Goal: Task Accomplishment & Management: Use online tool/utility

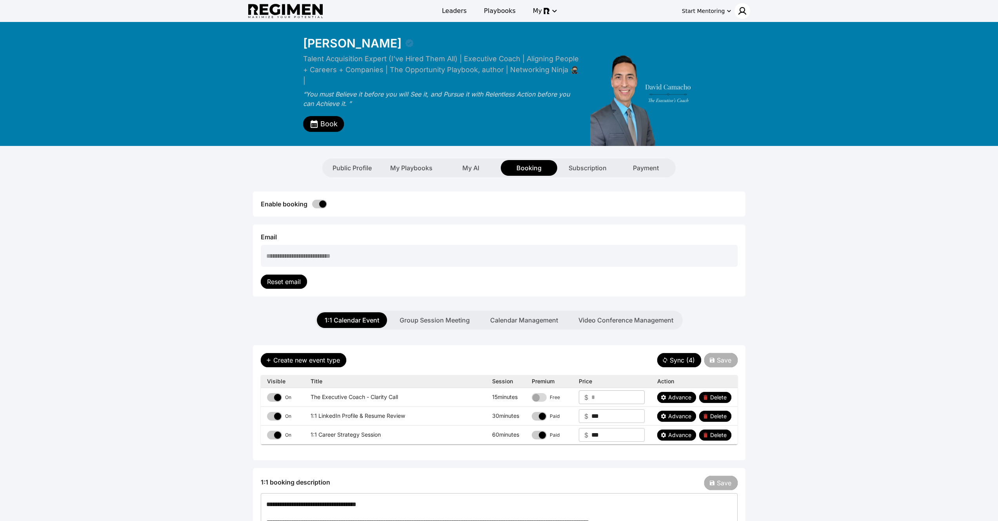
click at [742, 9] on img at bounding box center [741, 10] width 9 height 9
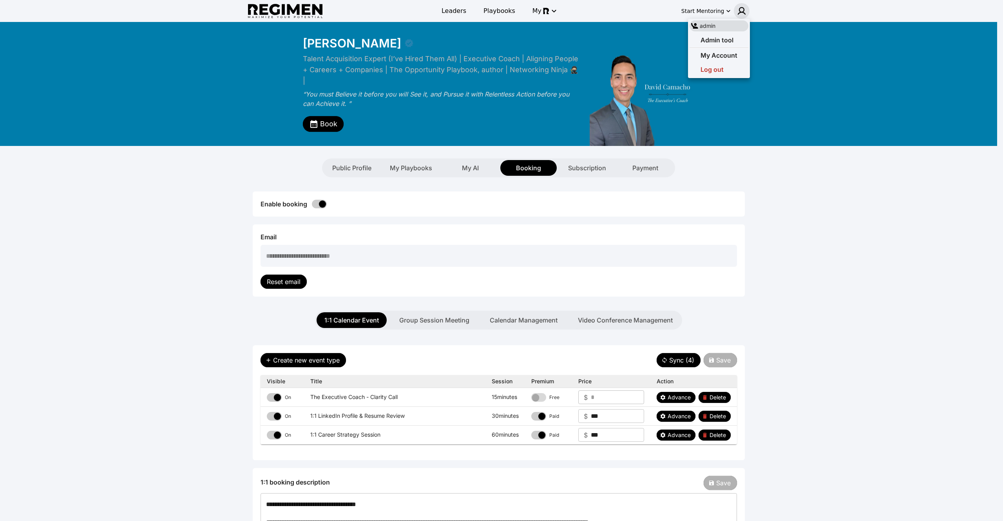
click at [736, 78] on div at bounding box center [501, 260] width 1003 height 521
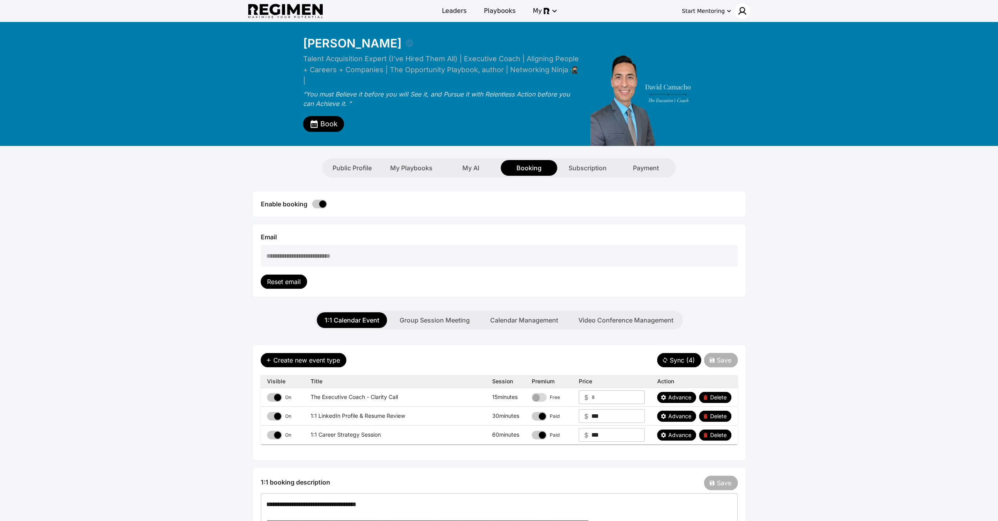
click at [734, 11] on div at bounding box center [742, 11] width 16 height 16
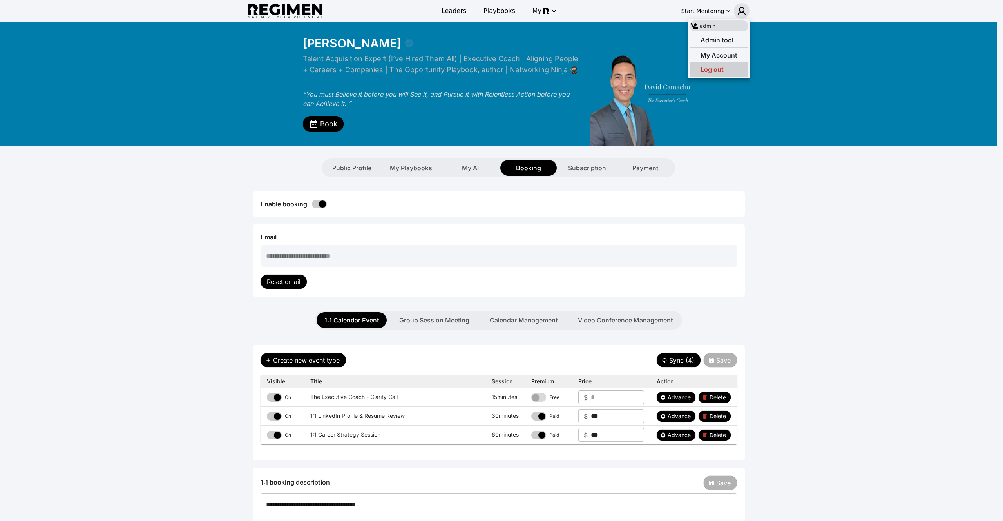
click at [729, 64] on div "Log out" at bounding box center [719, 69] width 59 height 14
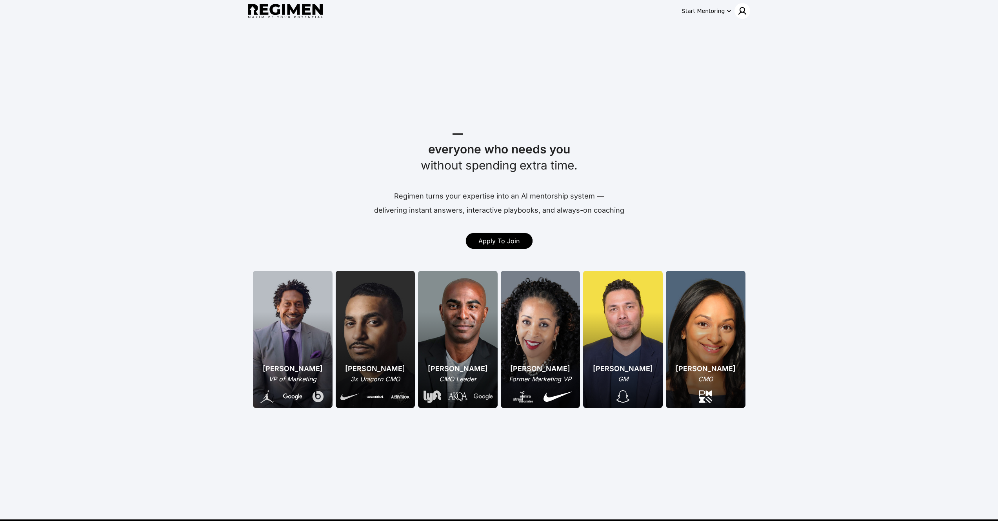
click at [742, 13] on img at bounding box center [741, 10] width 9 height 9
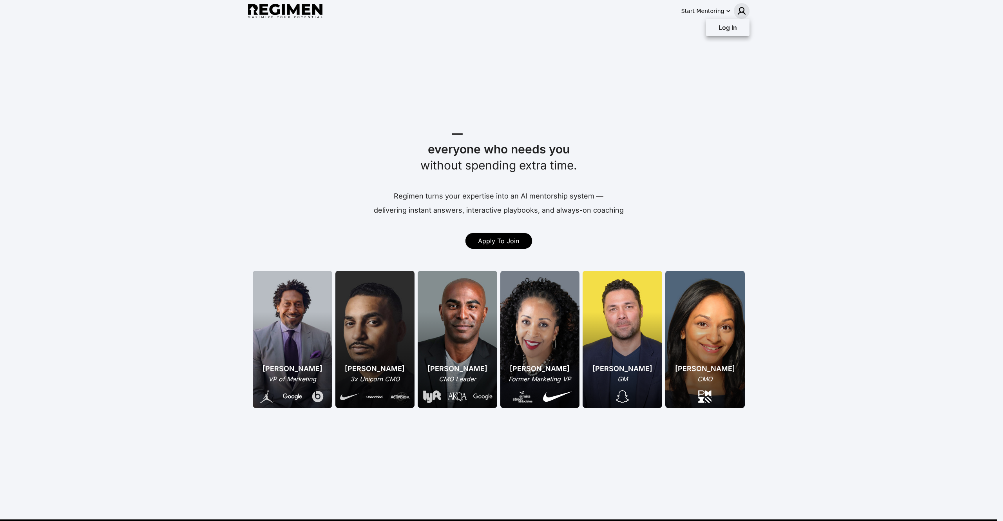
click at [701, 13] on div at bounding box center [501, 260] width 1003 height 521
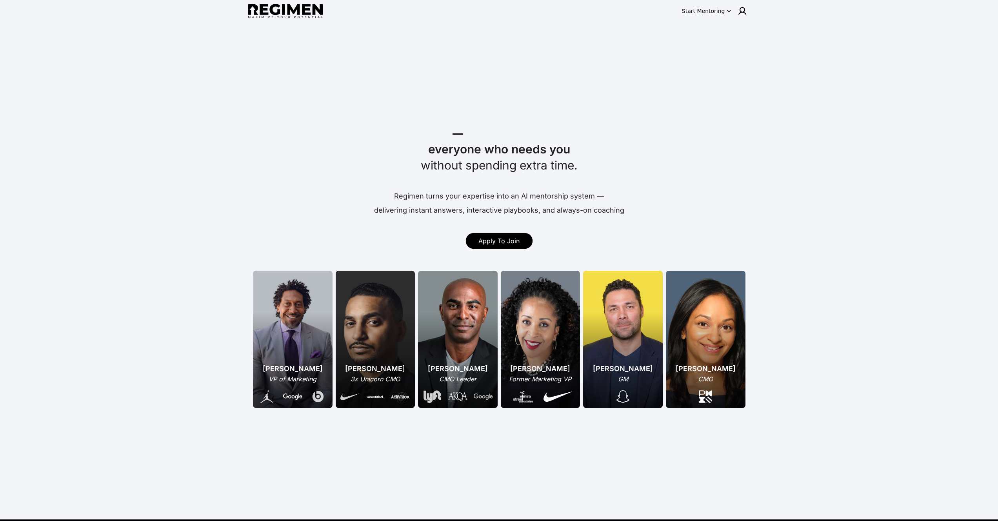
click at [701, 13] on div "Start Mentoring" at bounding box center [703, 11] width 43 height 8
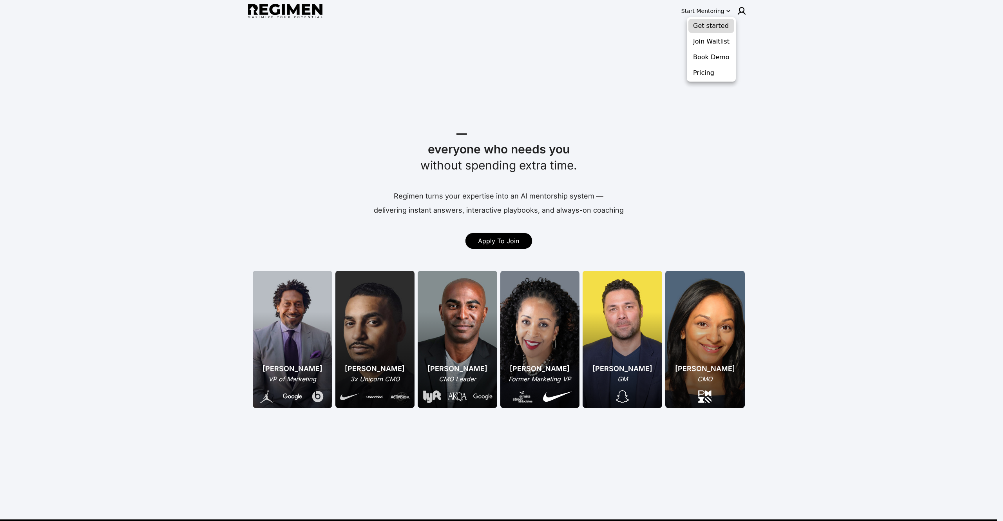
click at [702, 24] on button "Get started" at bounding box center [712, 26] width 46 height 14
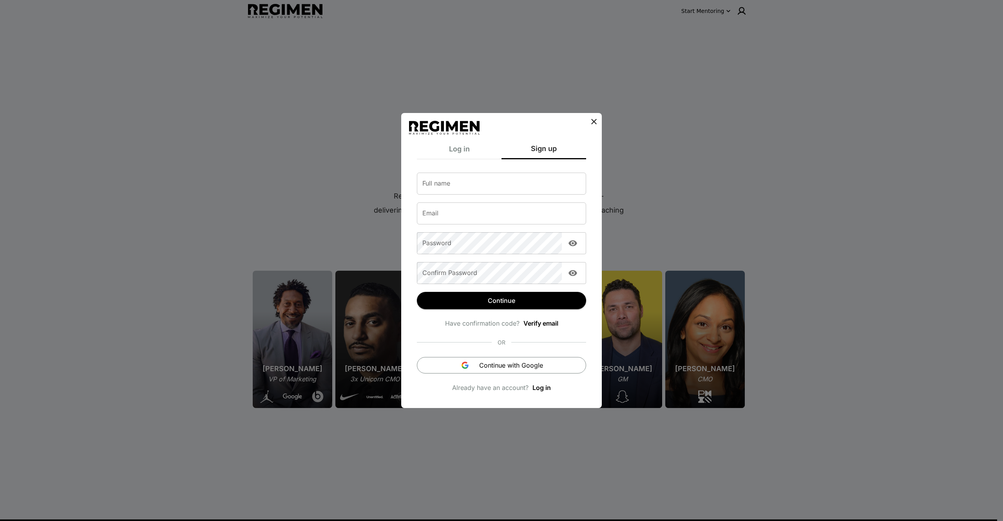
type input "**********"
click at [593, 119] on icon at bounding box center [594, 121] width 9 height 9
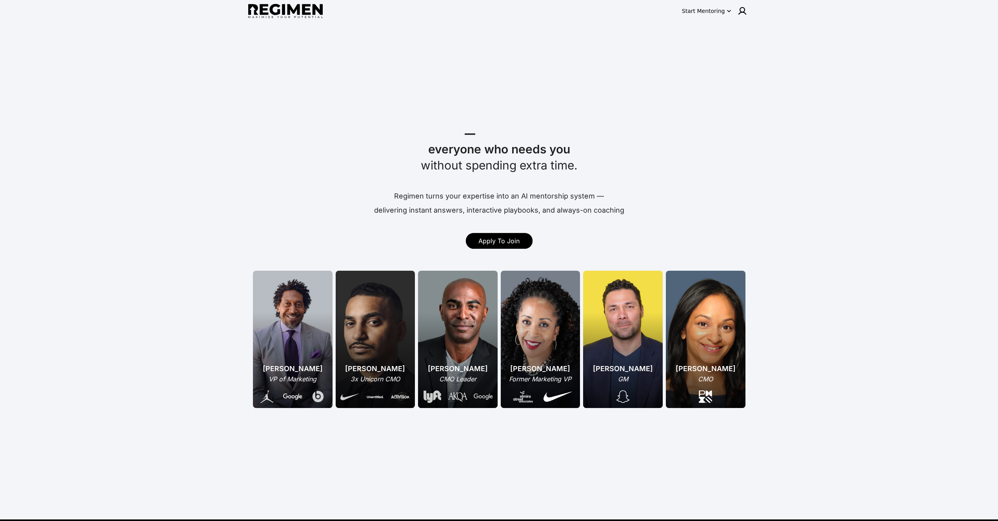
click at [718, 8] on div "Start Mentoring" at bounding box center [703, 11] width 43 height 8
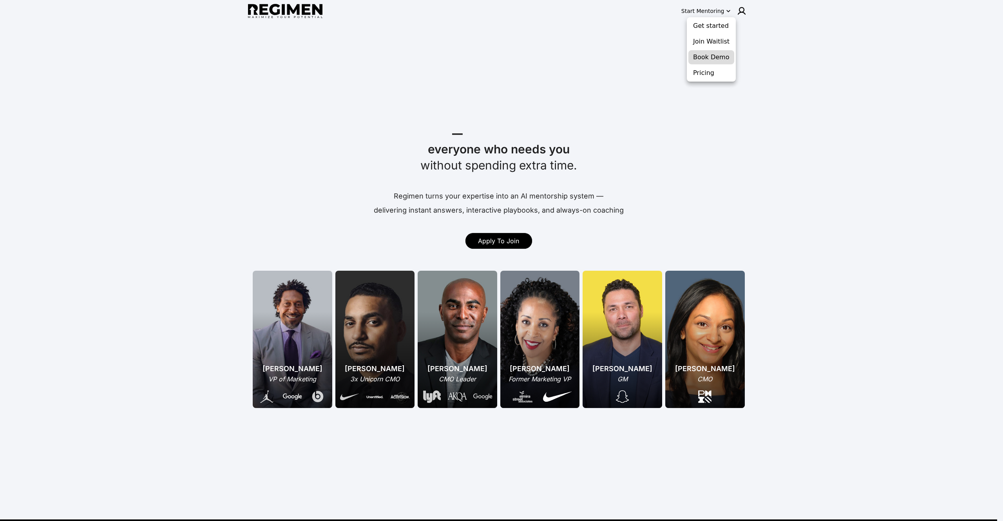
click at [708, 55] on button "Book Demo" at bounding box center [712, 57] width 46 height 14
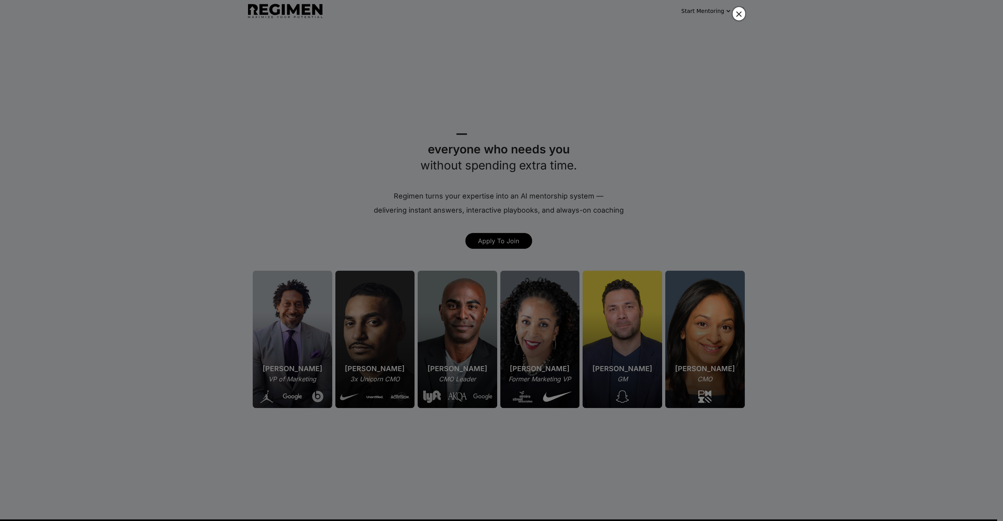
click at [745, 13] on button "button" at bounding box center [739, 13] width 14 height 15
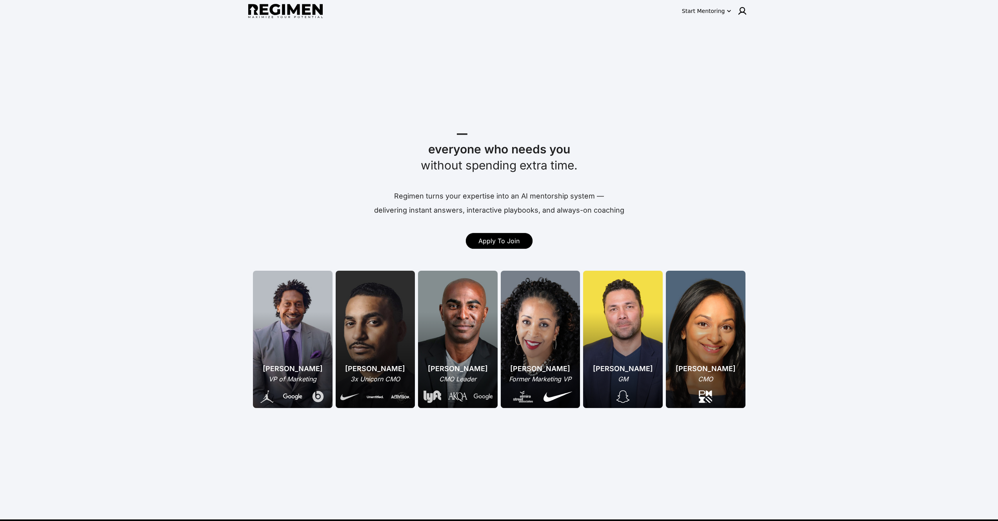
click at [726, 14] on icon "button" at bounding box center [729, 11] width 8 height 8
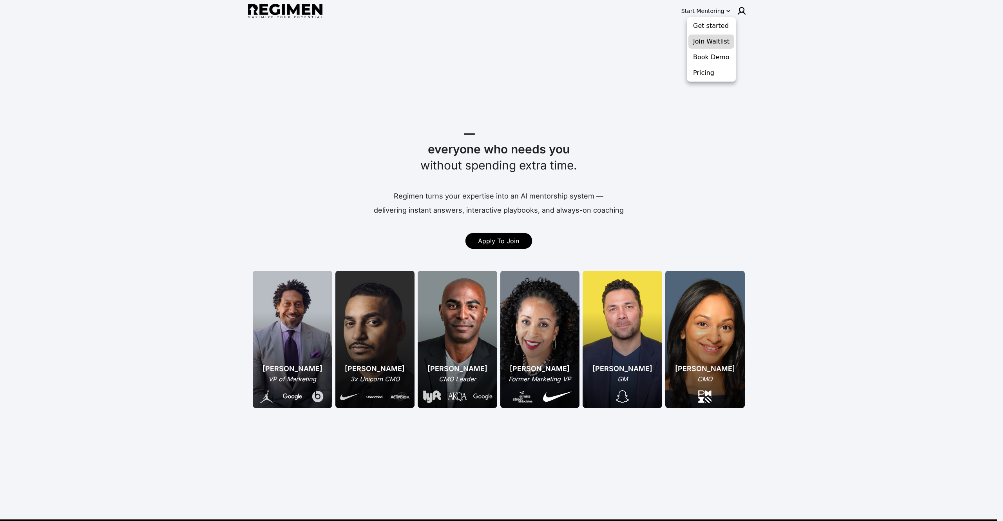
click at [711, 40] on button "Join Waitlist" at bounding box center [712, 41] width 46 height 14
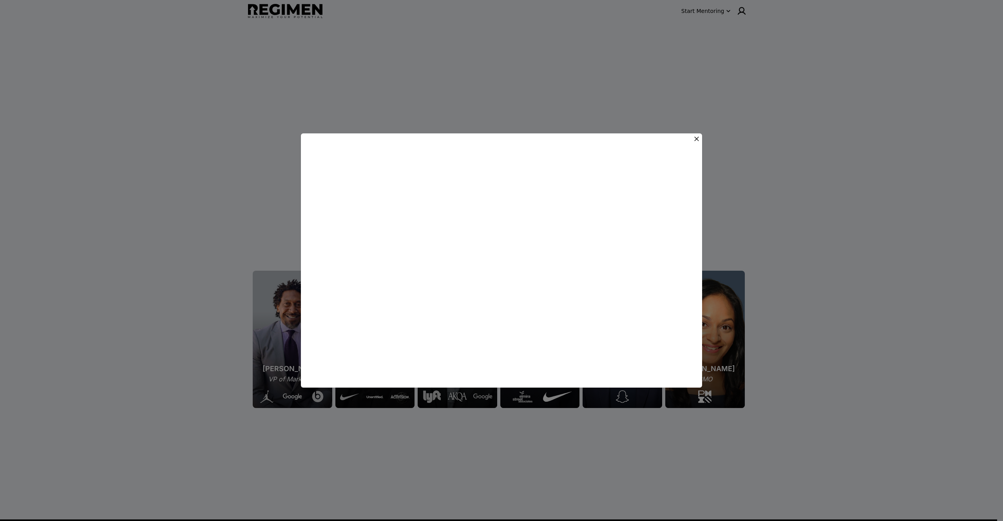
click at [694, 137] on icon at bounding box center [697, 139] width 8 height 8
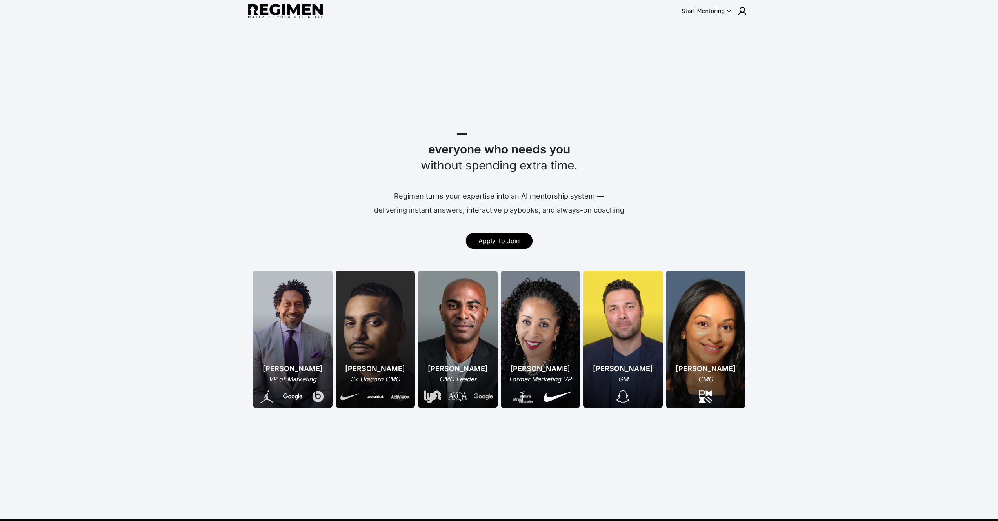
click at [482, 241] on span "Apply To Join" at bounding box center [498, 241] width 41 height 8
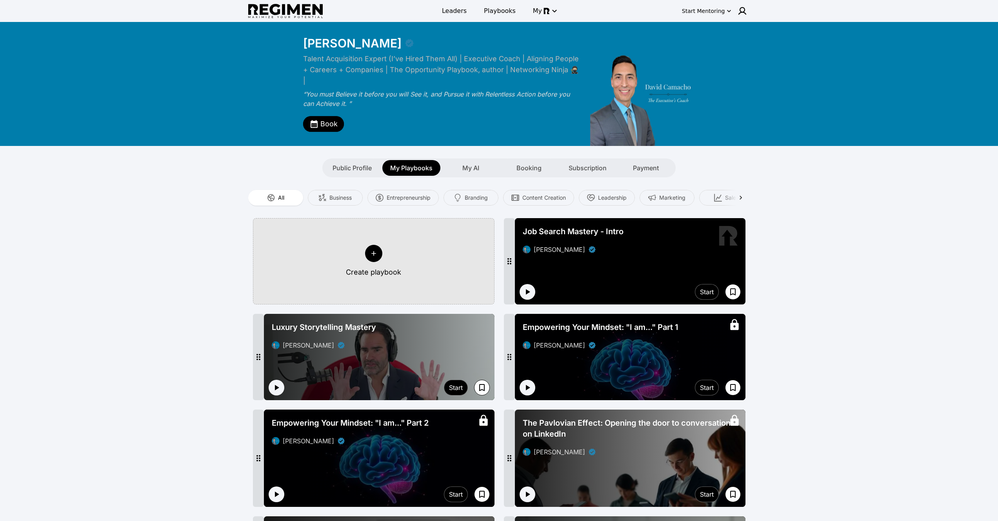
drag, startPoint x: 297, startPoint y: 6, endPoint x: 862, endPoint y: 6, distance: 564.8
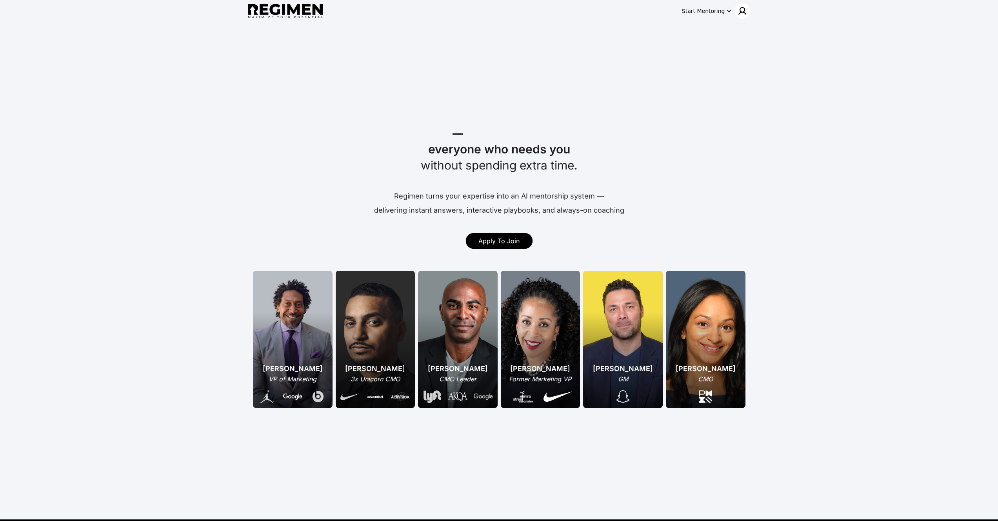
click at [740, 14] on img at bounding box center [741, 10] width 9 height 9
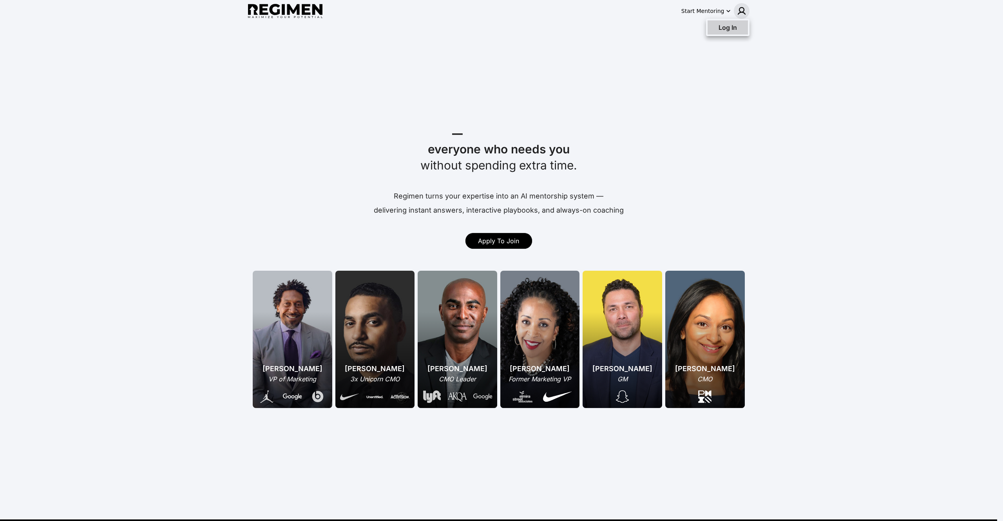
click at [733, 30] on span "Log In" at bounding box center [728, 28] width 18 height 8
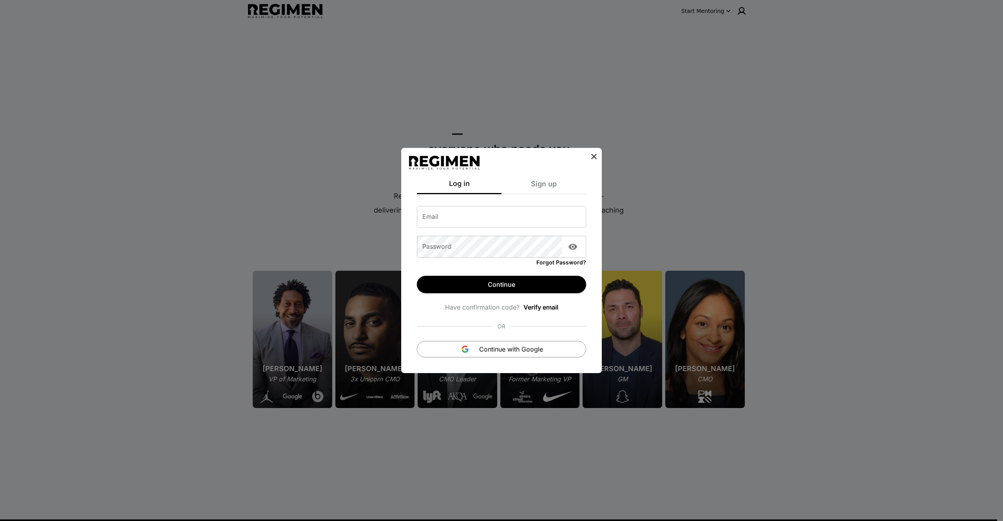
type input "**********"
click at [483, 283] on button "Continue" at bounding box center [501, 284] width 169 height 17
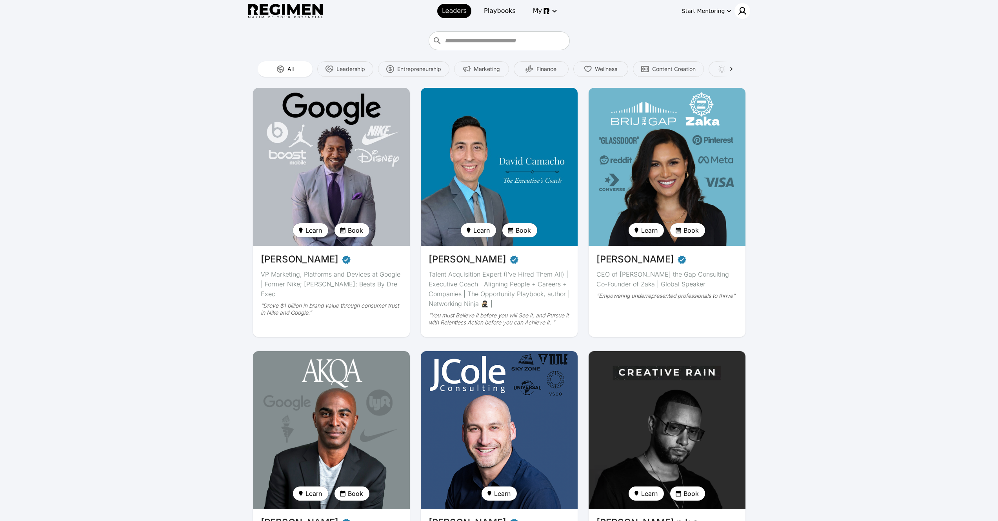
click at [749, 10] on div at bounding box center [742, 11] width 16 height 16
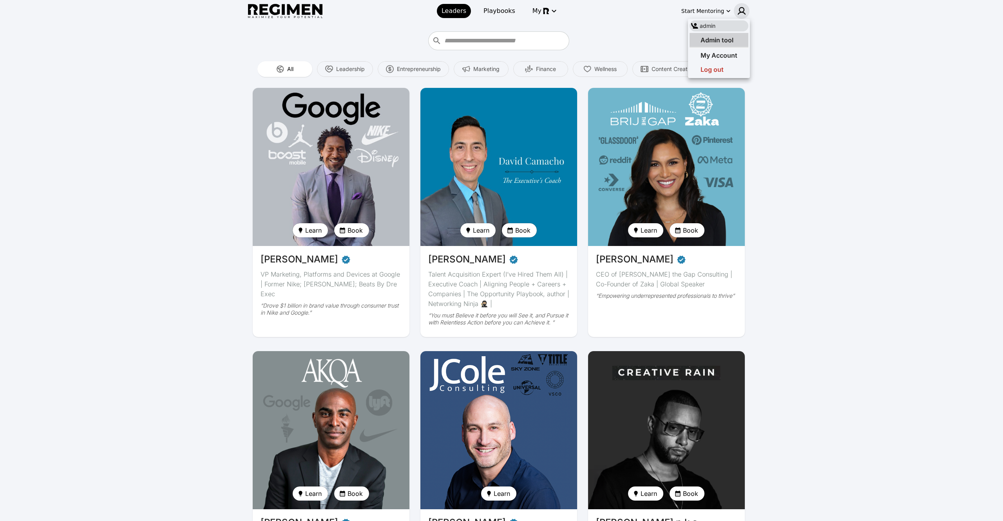
click at [731, 38] on span "Admin tool" at bounding box center [717, 40] width 33 height 8
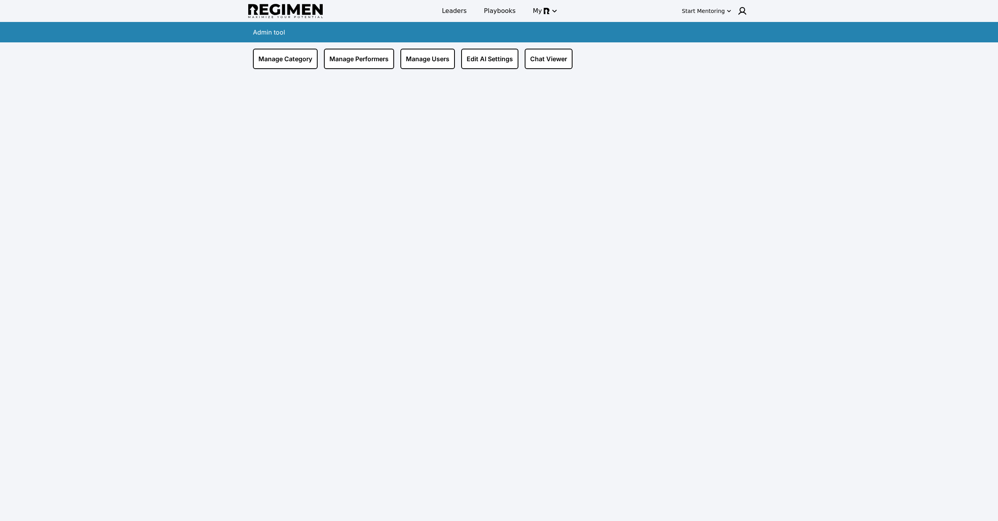
click at [346, 71] on div "Manage Category Manage Performers Manage Users Edit AI Settings Chat Viewer" at bounding box center [499, 290] width 502 height 497
click at [351, 60] on link "Manage Performers" at bounding box center [359, 59] width 70 height 20
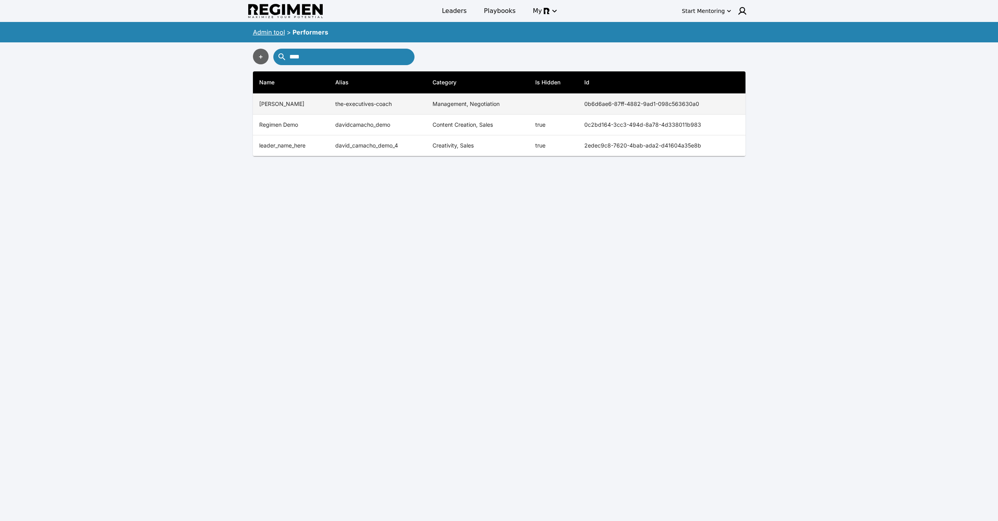
type input "****"
click at [314, 107] on th "[PERSON_NAME]" at bounding box center [291, 104] width 76 height 21
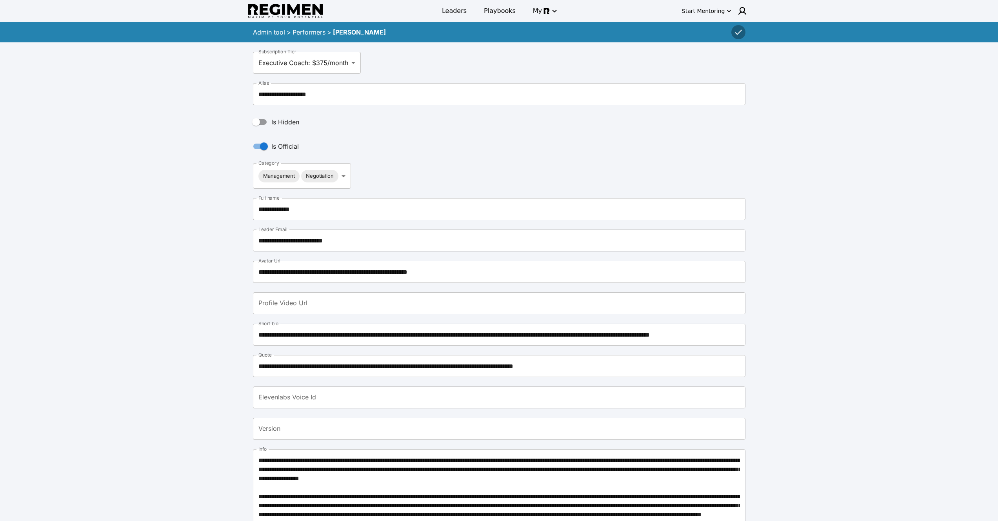
click at [308, 36] on div "Performers" at bounding box center [308, 31] width 33 height 9
click at [310, 31] on link "Performers" at bounding box center [308, 32] width 33 height 8
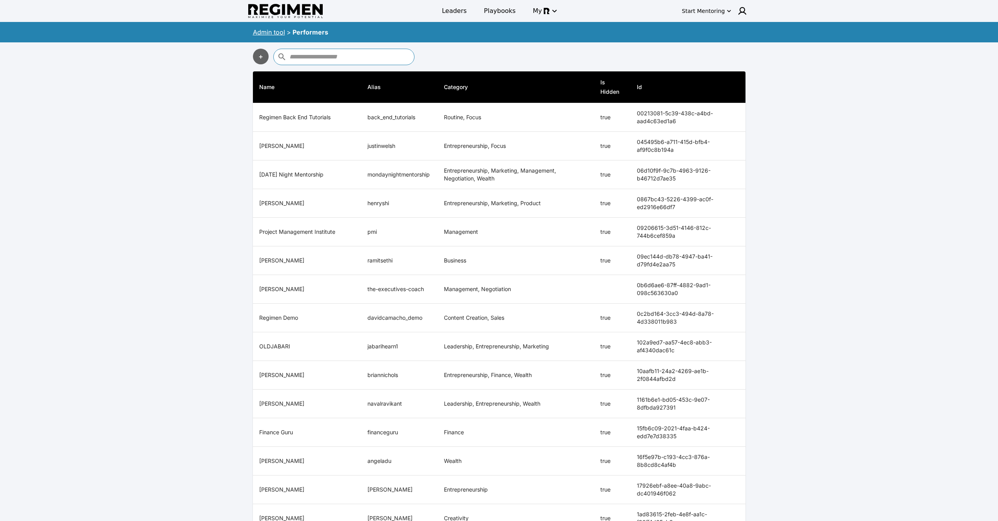
click at [347, 56] on input "text" at bounding box center [350, 57] width 123 height 13
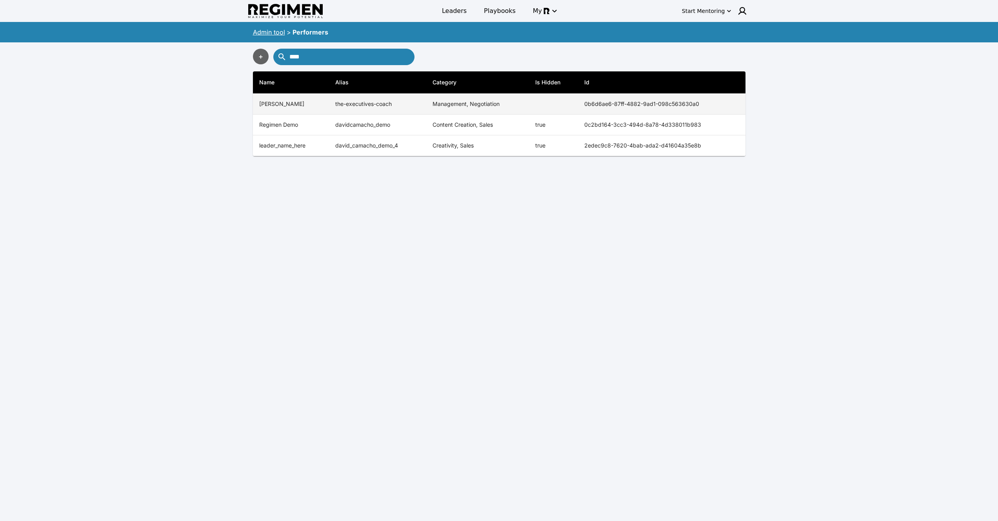
type input "****"
copy th "0b6d6ae6-87ff-4882-9ad1-098c563630a0"
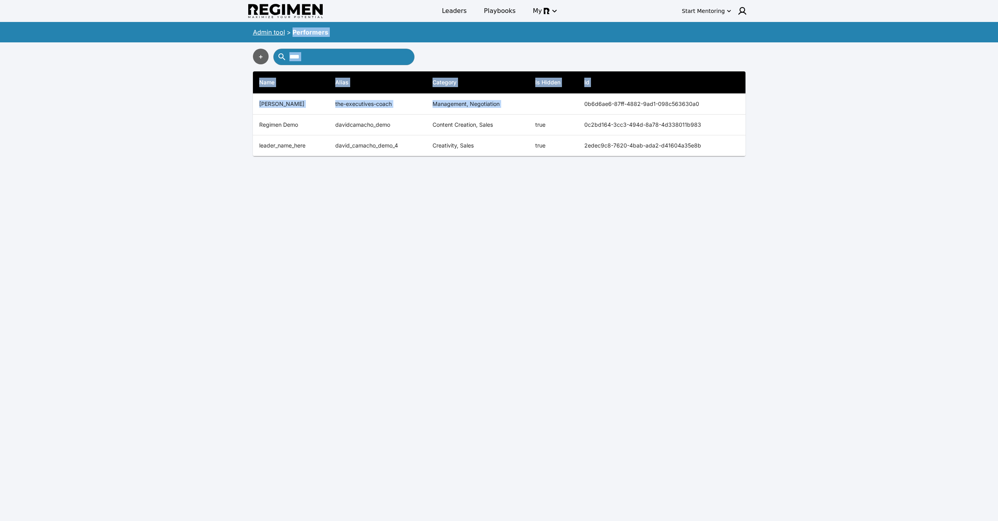
drag, startPoint x: 584, startPoint y: 103, endPoint x: 685, endPoint y: 25, distance: 127.4
click at [685, 25] on div "Leaders Playbooks My Start Mentoring Admin tool > Performers + **** Name Alias …" at bounding box center [499, 269] width 998 height 539
click at [267, 34] on link "Admin tool" at bounding box center [269, 32] width 32 height 8
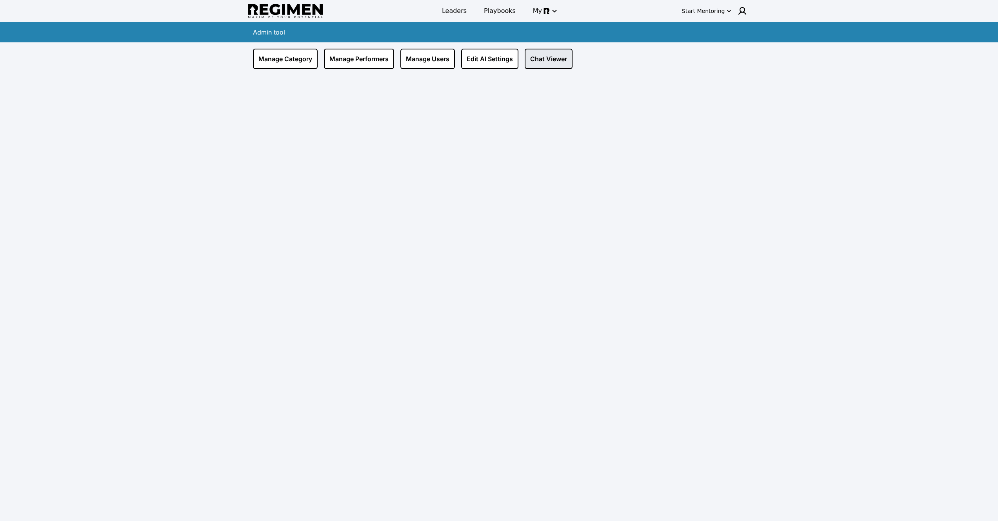
click at [541, 56] on link "Chat Viewer" at bounding box center [548, 59] width 48 height 20
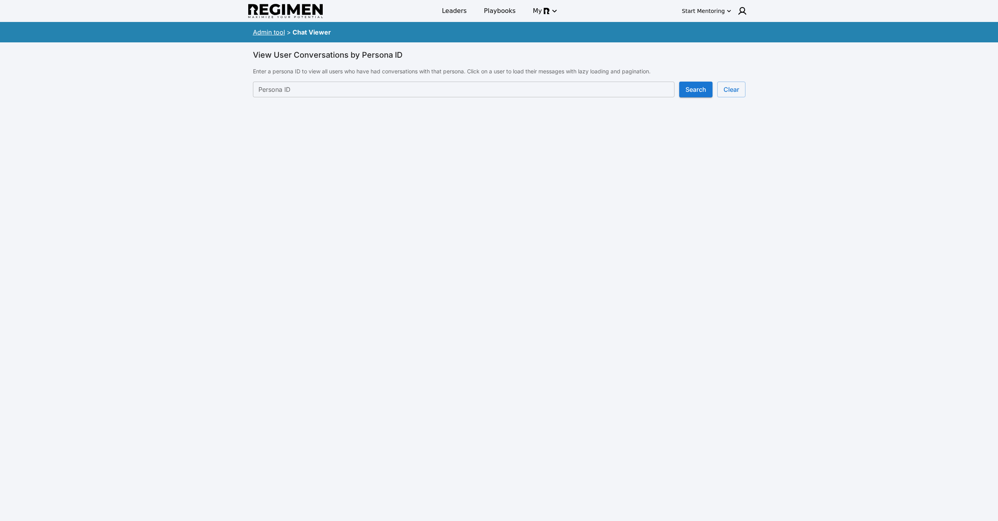
click at [440, 90] on input "Persona ID" at bounding box center [463, 90] width 421 height 16
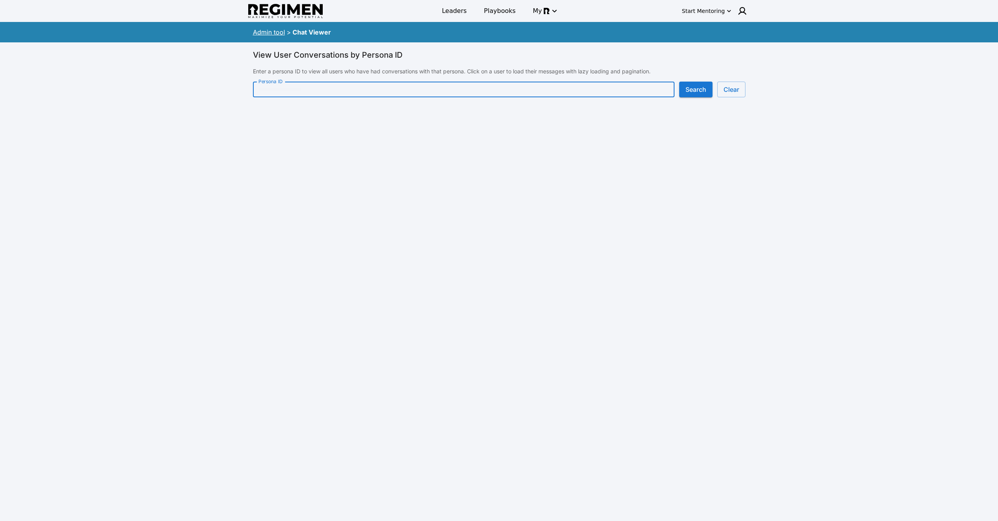
paste input "**********"
type input "**********"
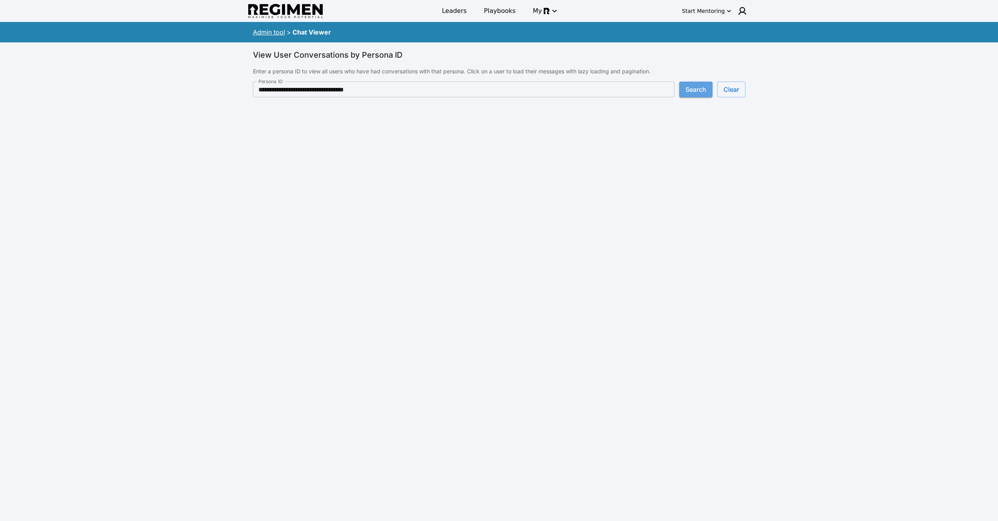
click at [702, 91] on button "Search" at bounding box center [695, 90] width 33 height 16
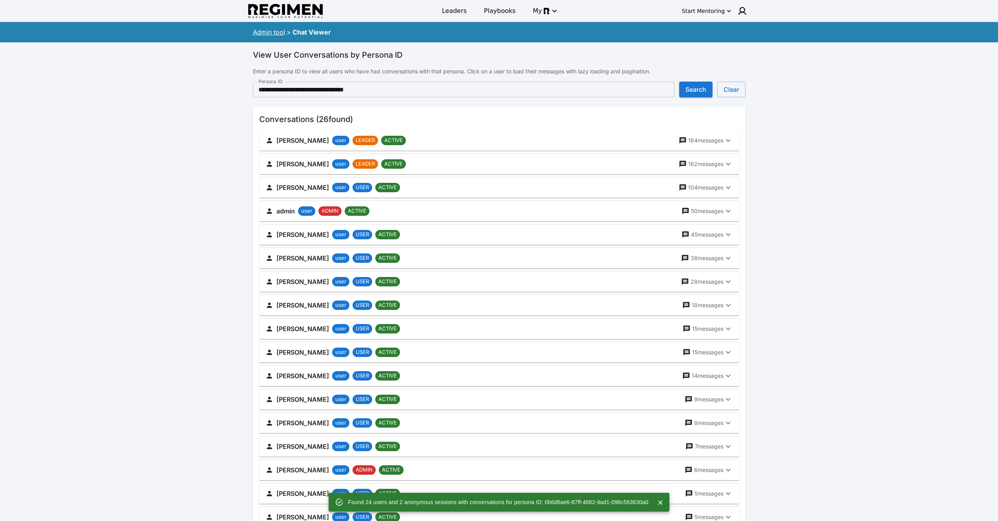
scroll to position [351, 0]
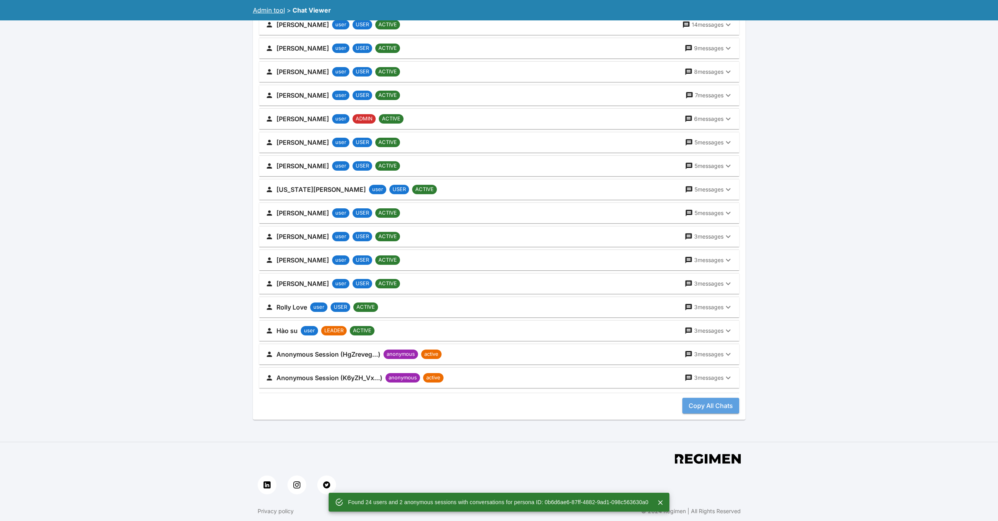
click at [707, 404] on button "Copy All Chats" at bounding box center [710, 405] width 57 height 16
